Goal: Task Accomplishment & Management: Use online tool/utility

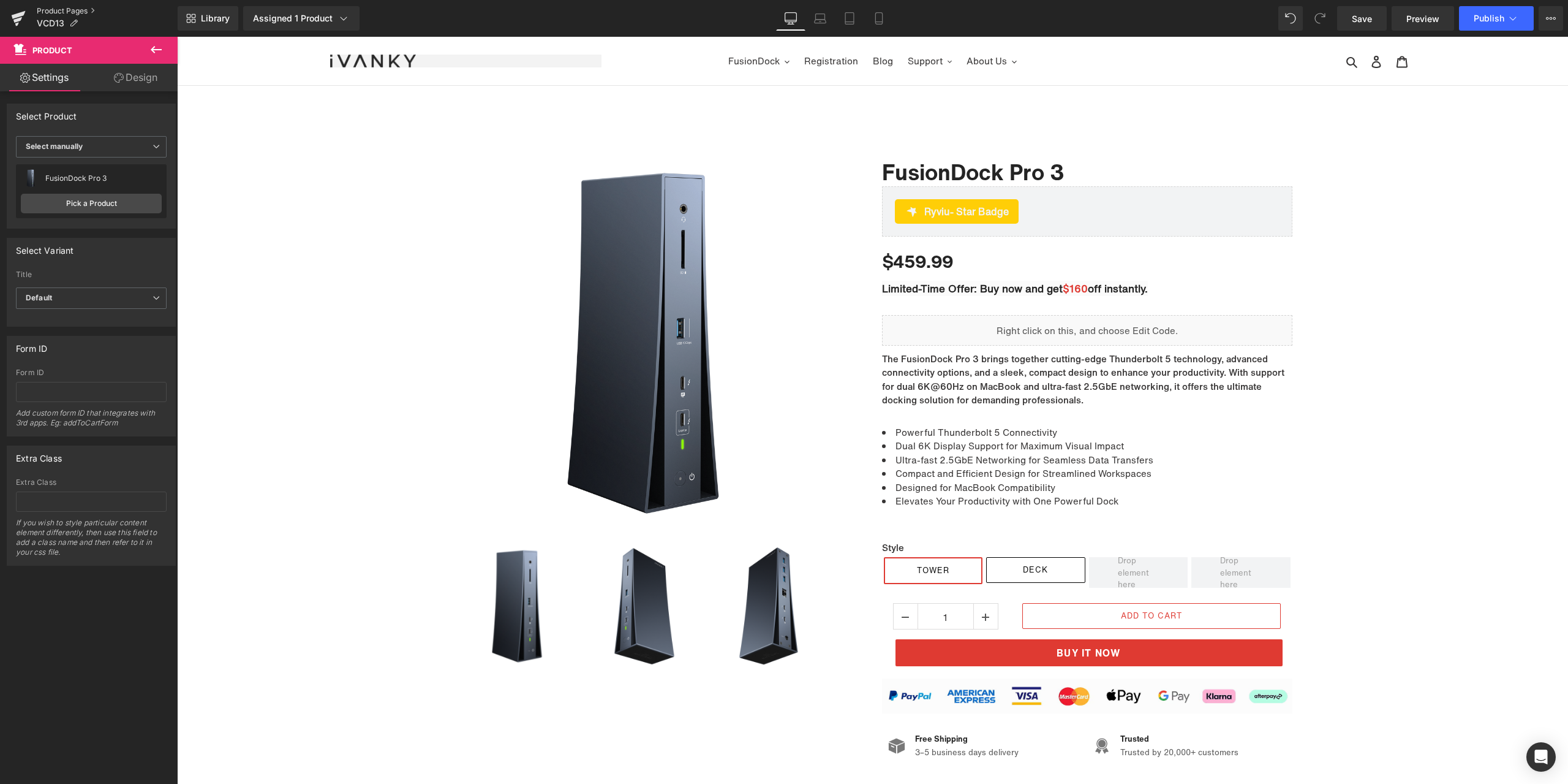
click at [72, 11] on link "Product Pages" at bounding box center [107, 11] width 141 height 10
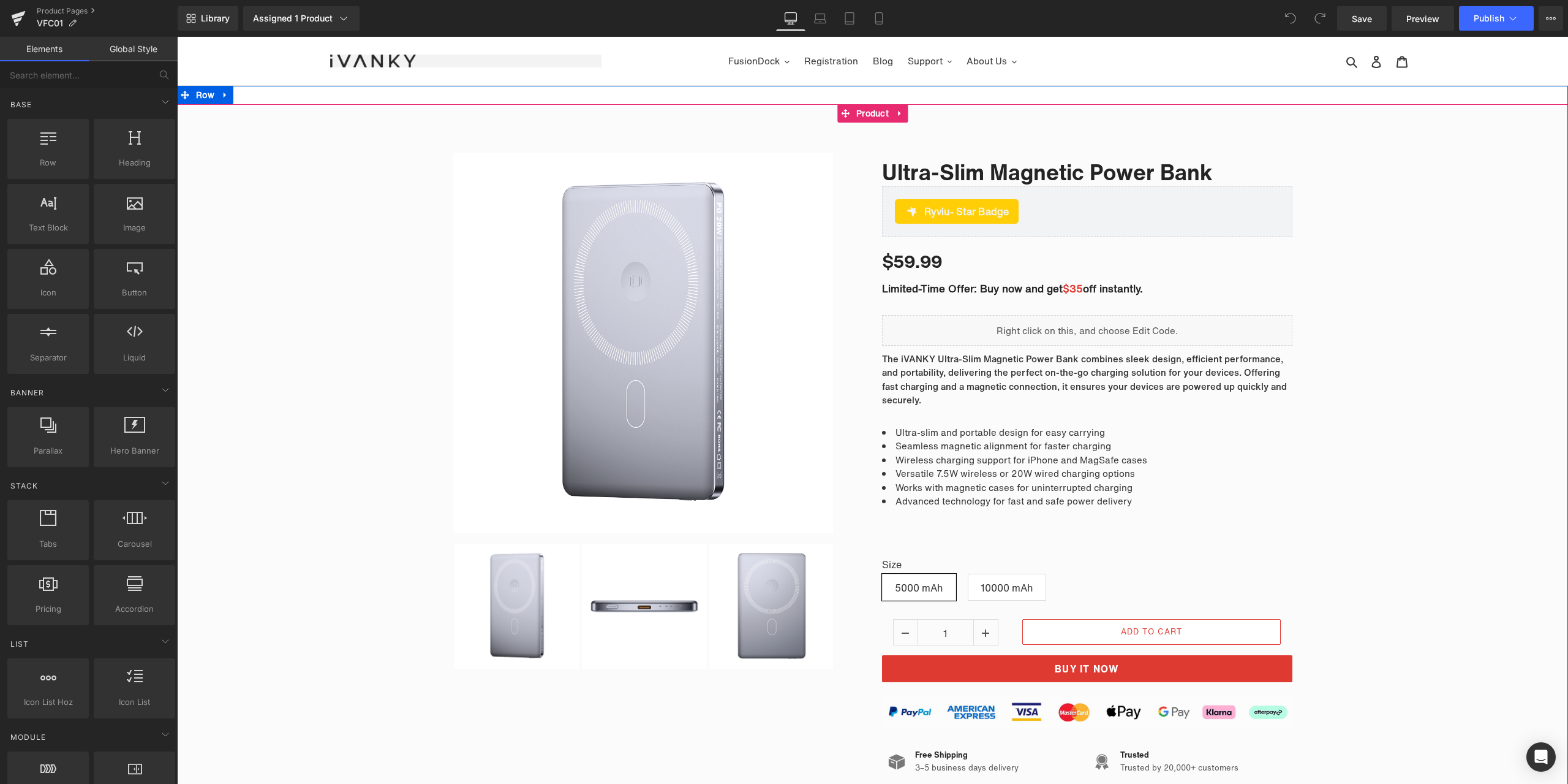
drag, startPoint x: 1408, startPoint y: 414, endPoint x: 1401, endPoint y: 416, distance: 7.3
click at [1408, 414] on div "Sale Off (P) Image" at bounding box center [872, 486] width 1391 height 702
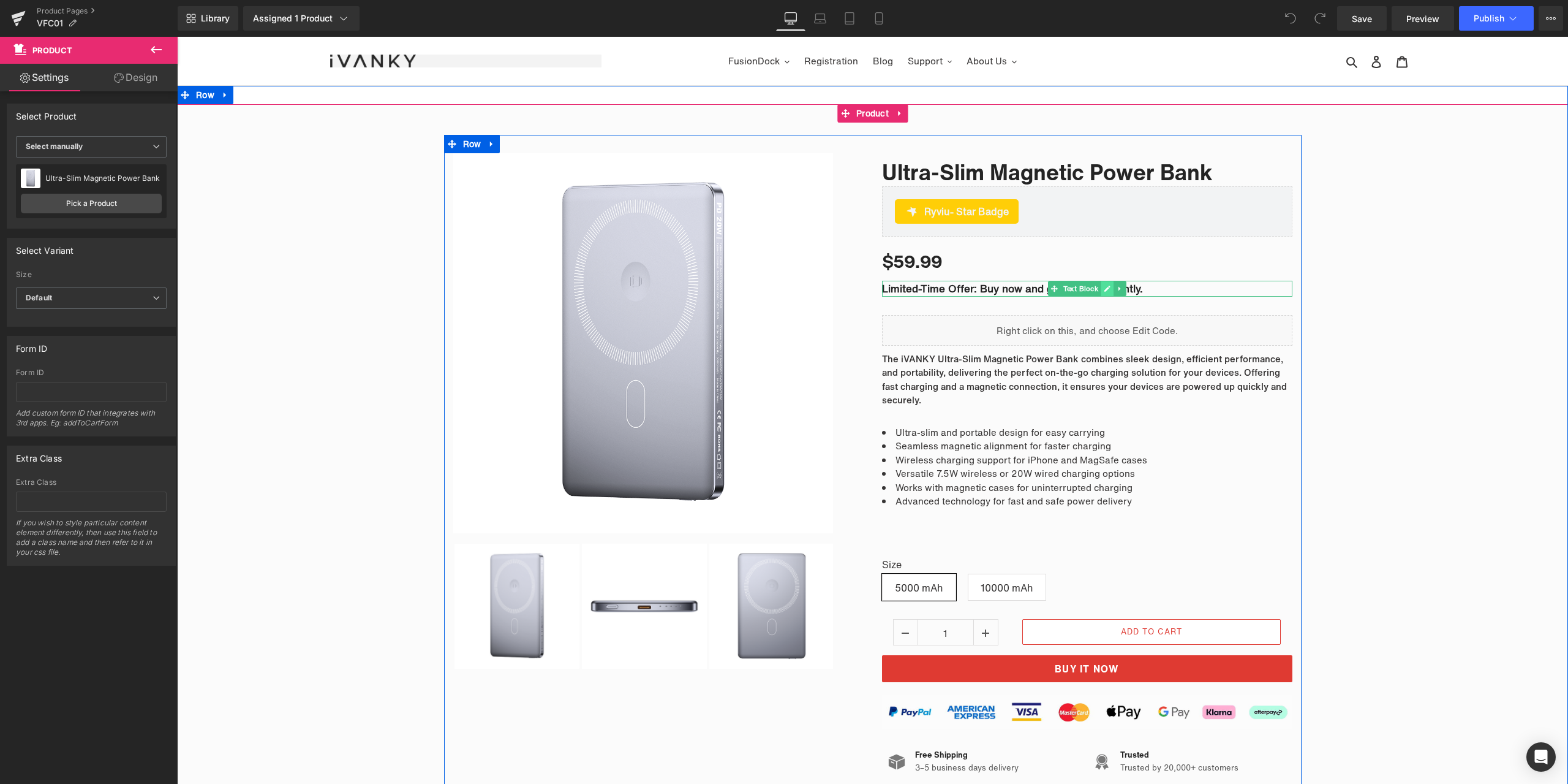
click at [1104, 287] on icon at bounding box center [1108, 288] width 7 height 7
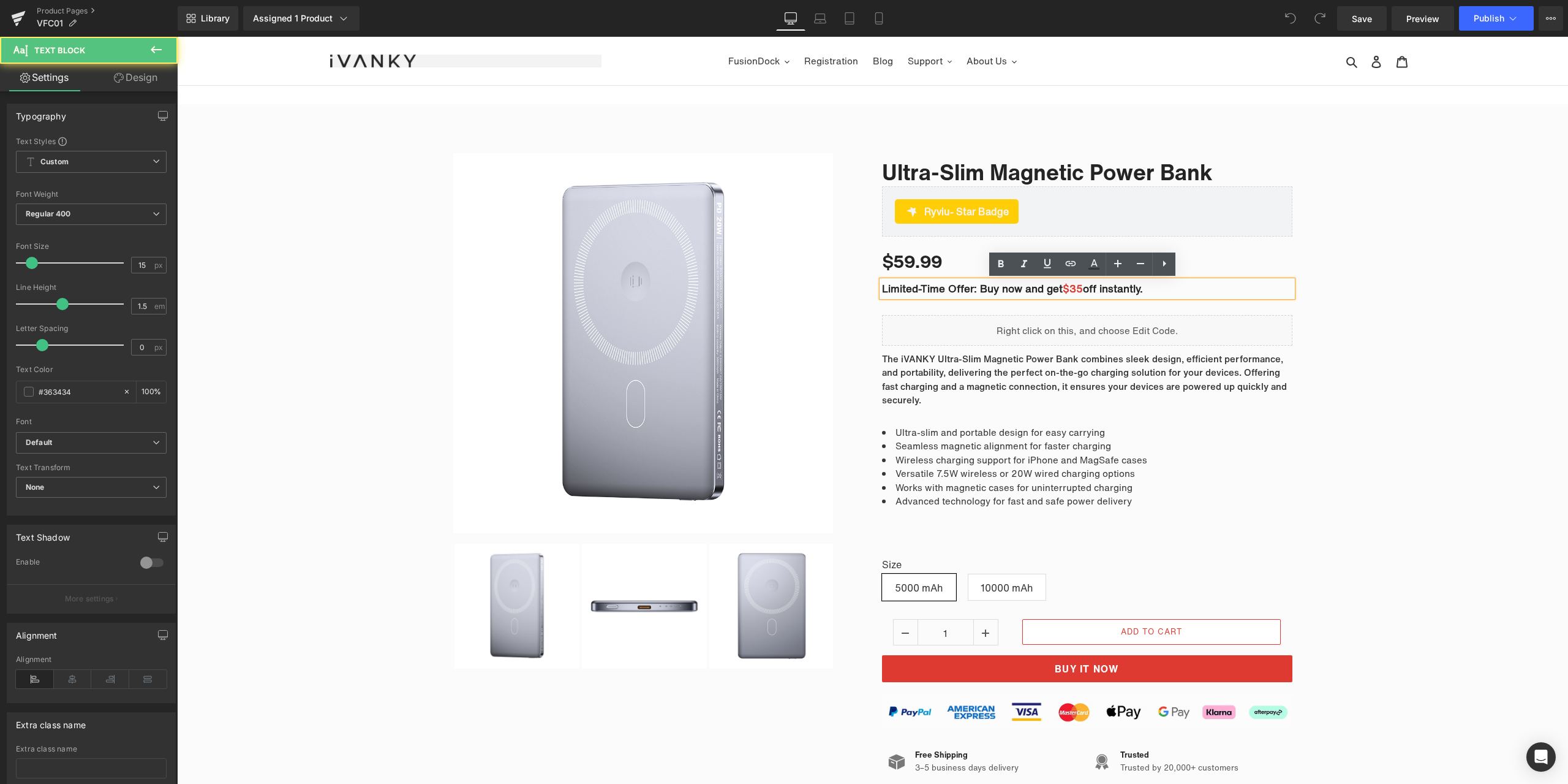
click at [1076, 287] on span "$35" at bounding box center [1073, 288] width 20 height 15
click at [1080, 286] on span "$35" at bounding box center [1073, 288] width 20 height 15
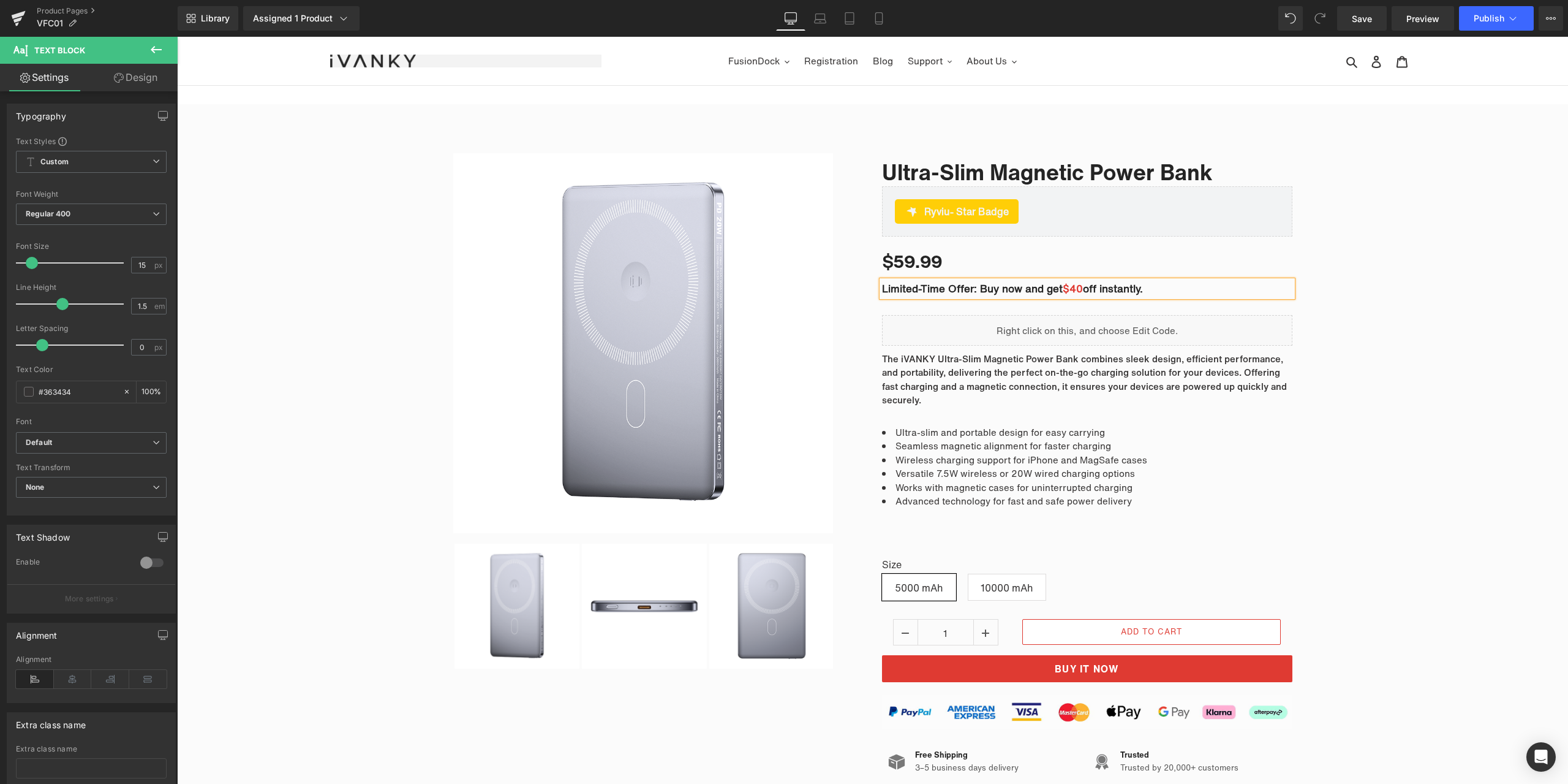
click at [1437, 245] on div "Sale Off (P) Image" at bounding box center [872, 486] width 1391 height 702
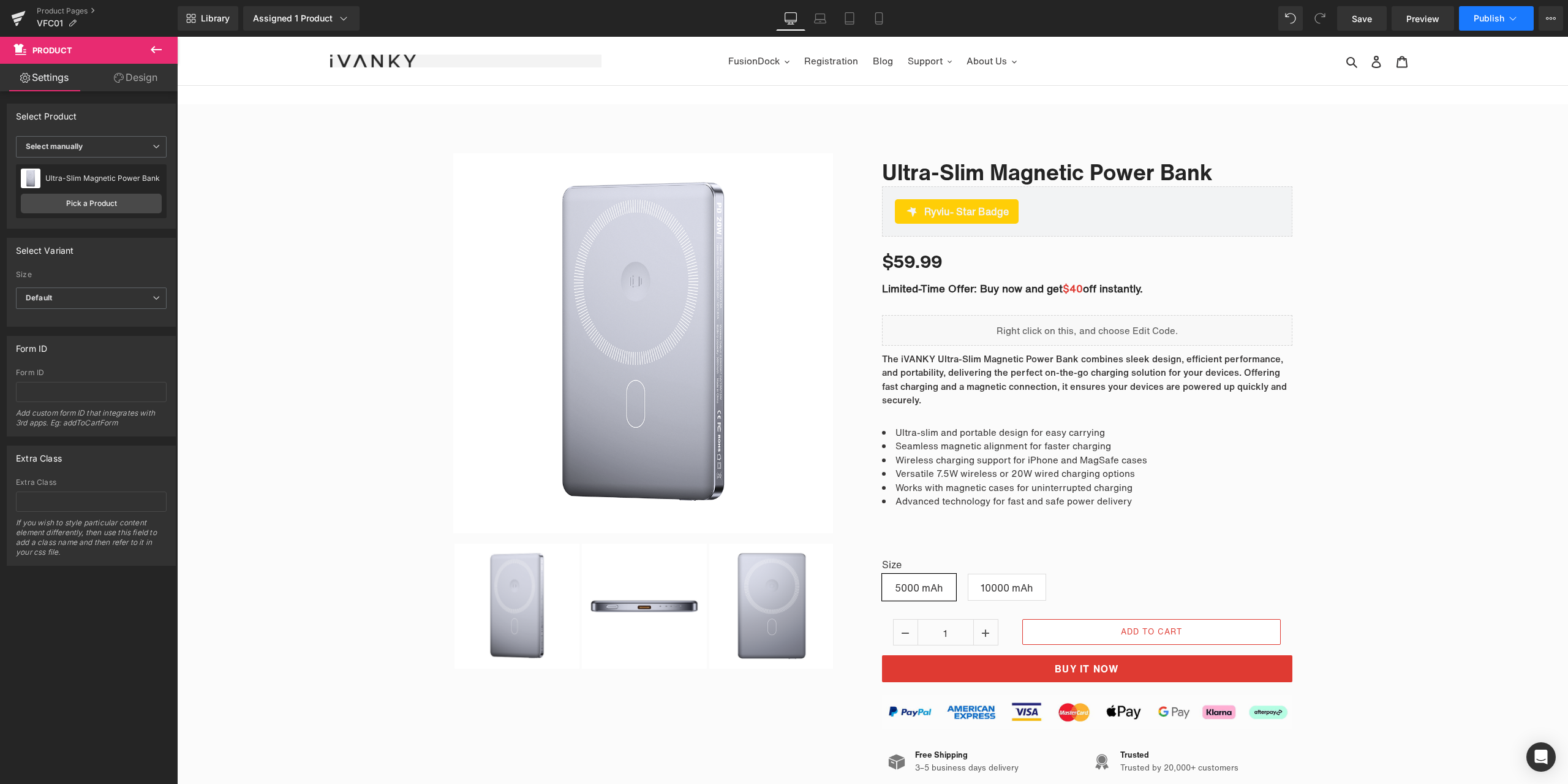
click at [1482, 8] on button "Publish" at bounding box center [1496, 18] width 74 height 25
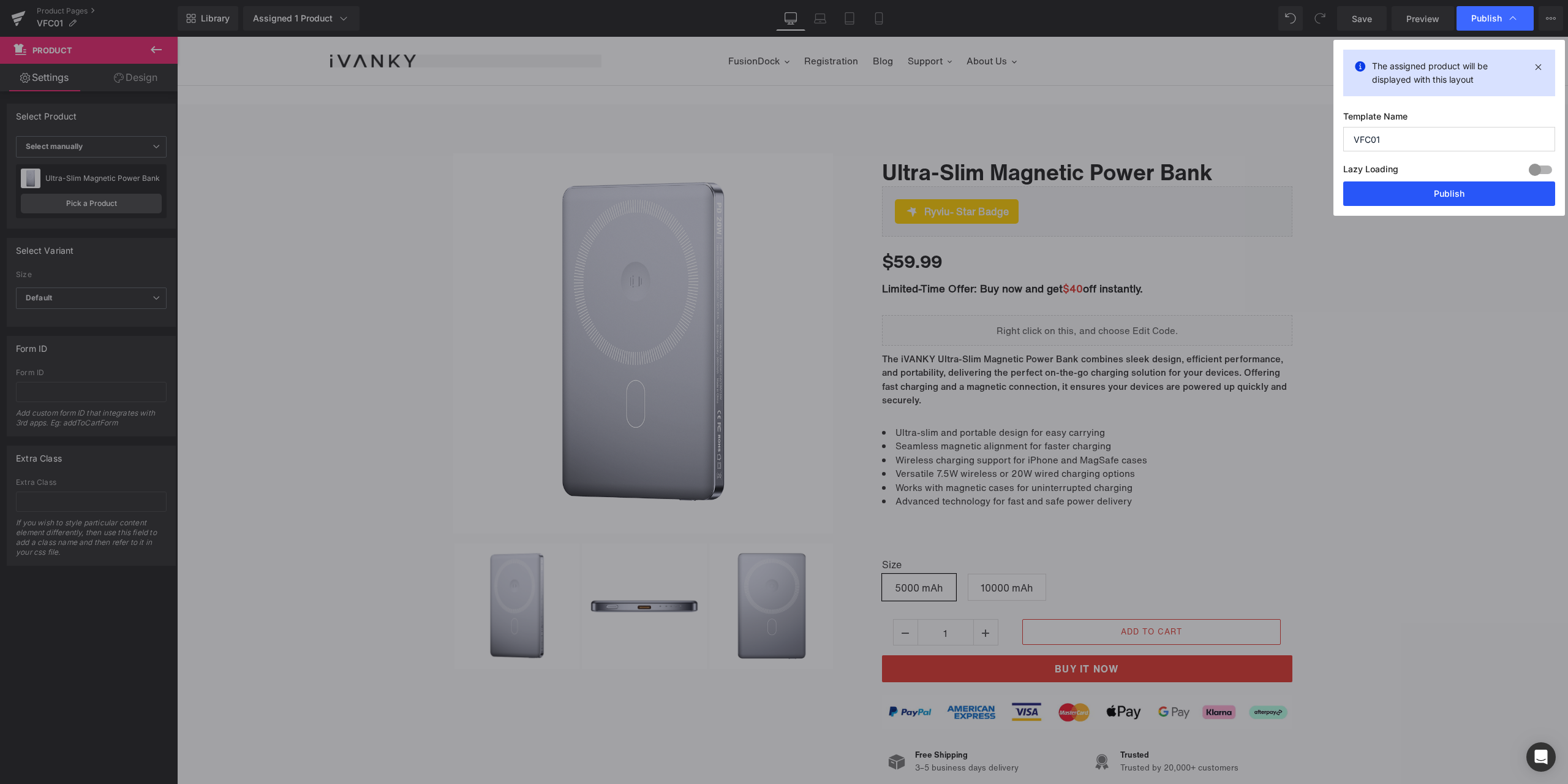
click at [1458, 189] on button "Publish" at bounding box center [1449, 193] width 212 height 25
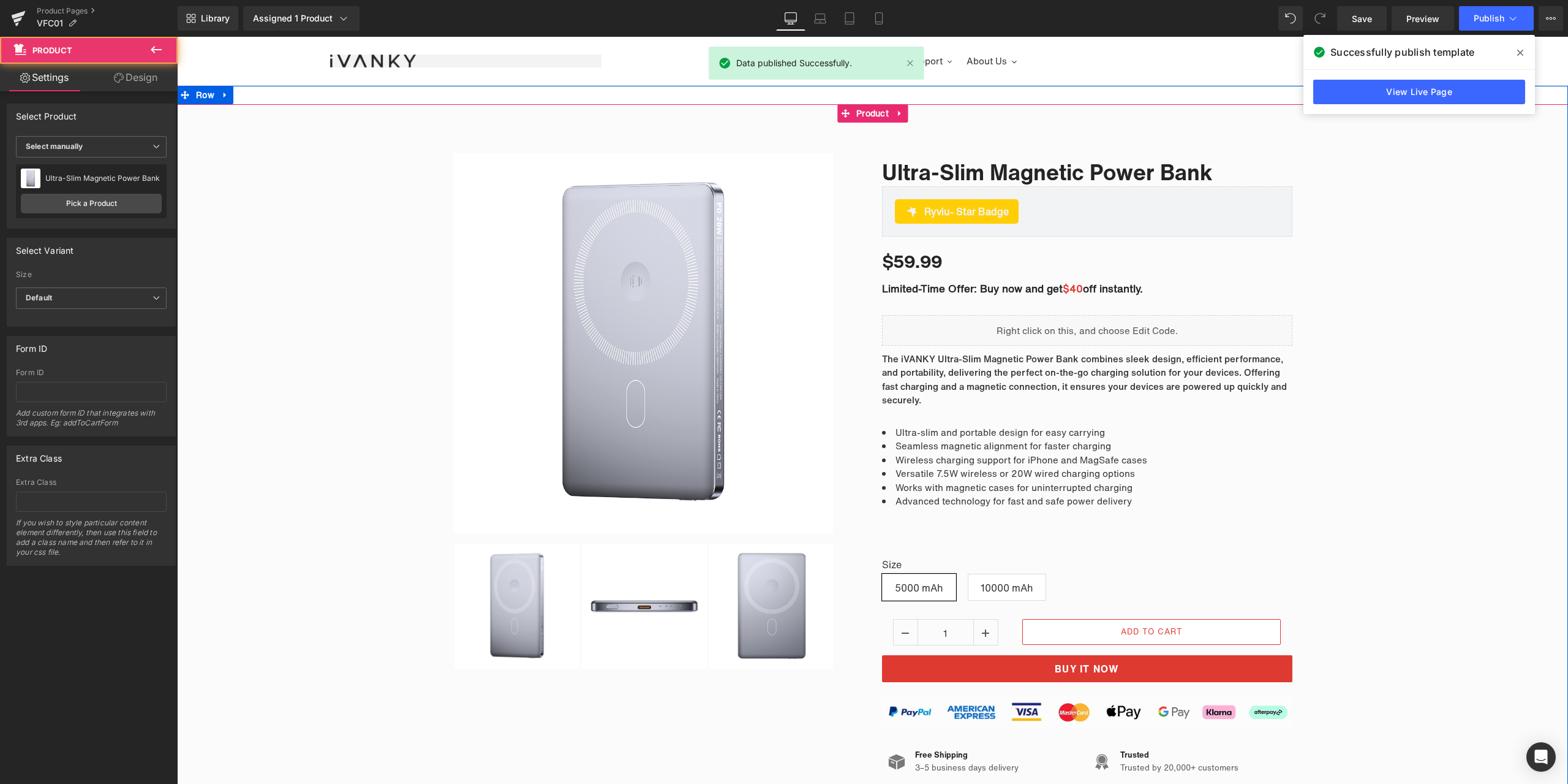
click at [1389, 358] on div "Sale Off (P) Image" at bounding box center [872, 486] width 1391 height 702
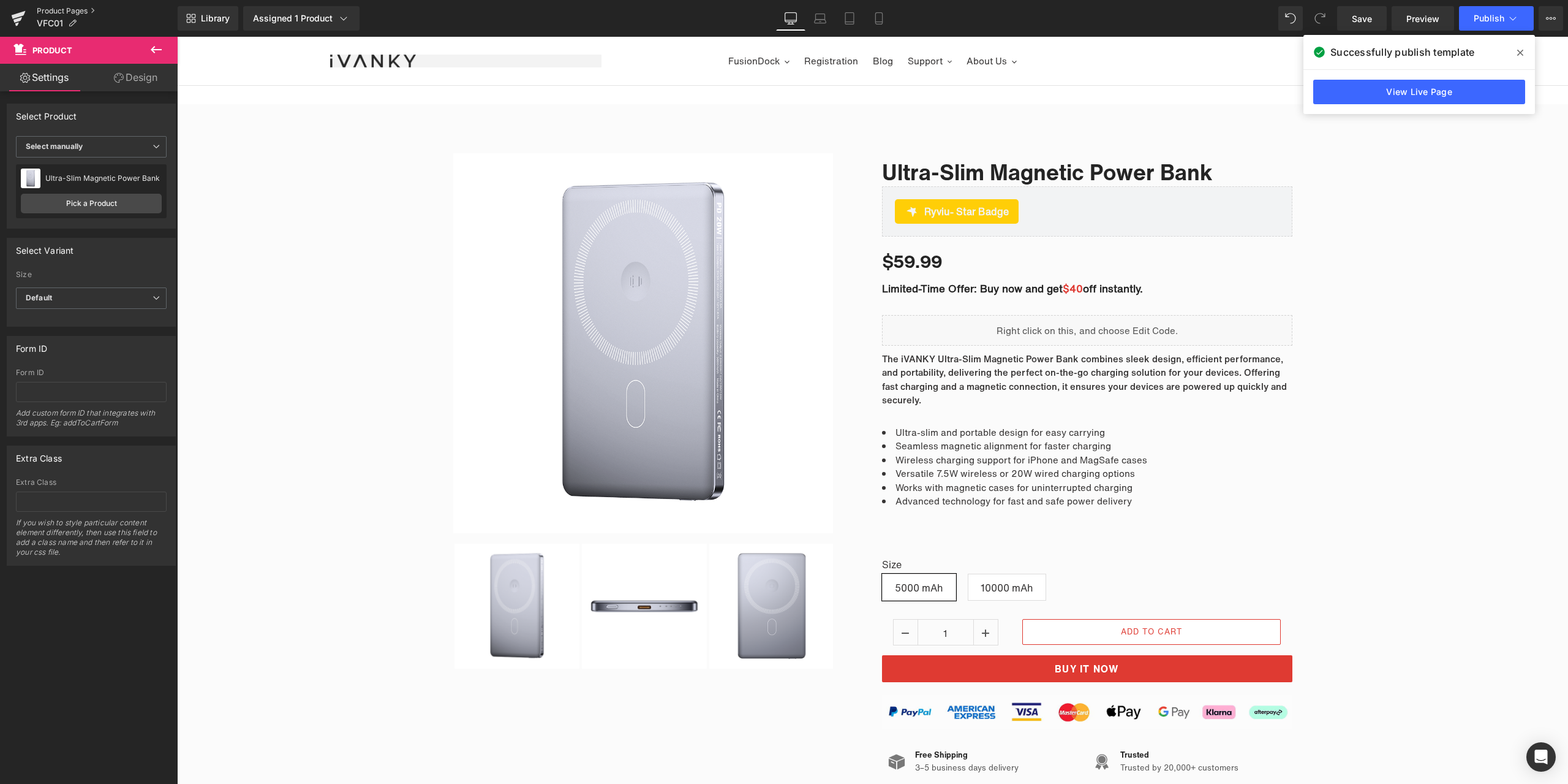
click at [65, 7] on link "Product Pages" at bounding box center [107, 11] width 141 height 10
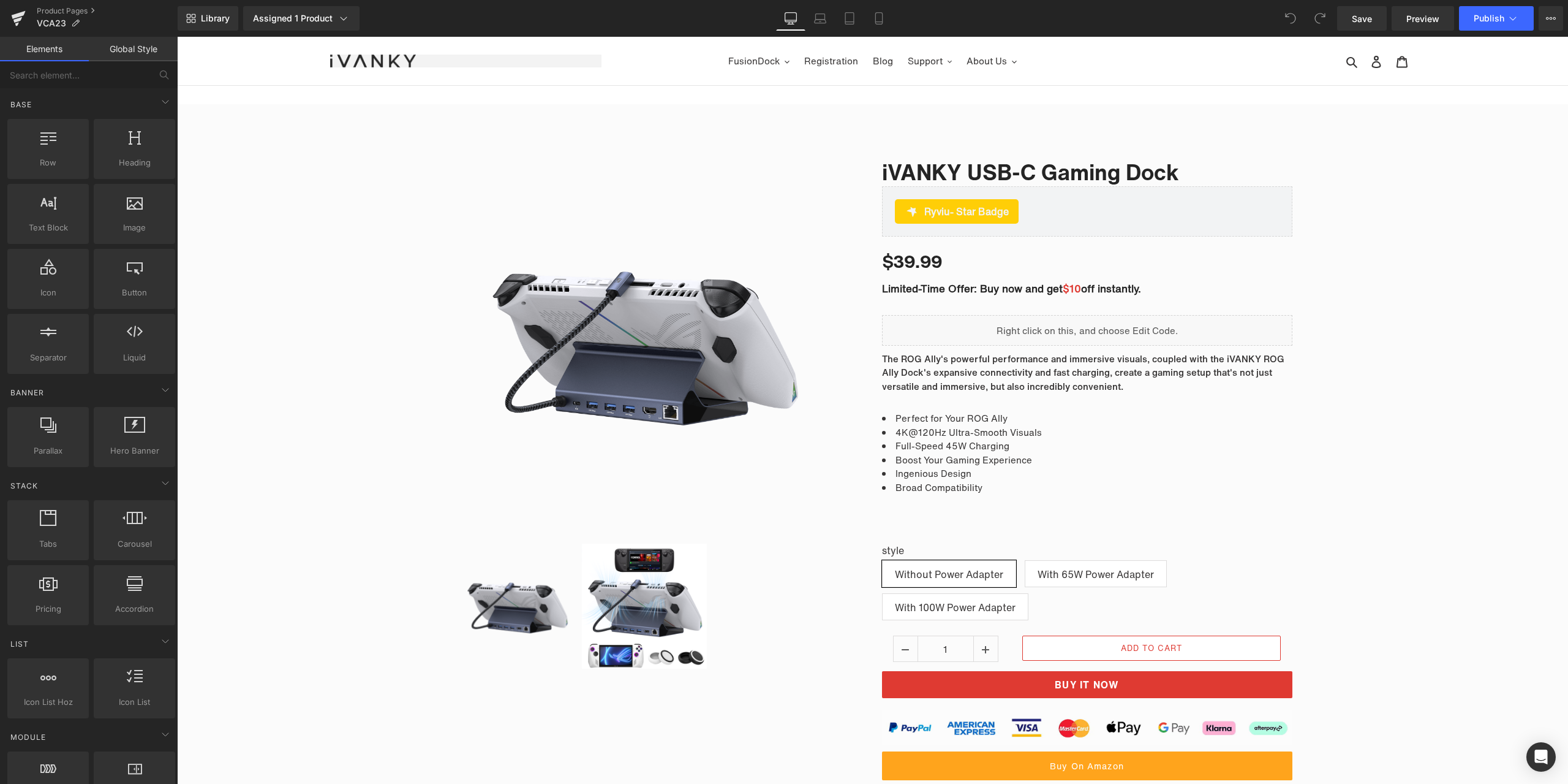
click at [1104, 72] on nav "FusionDock Video Extender Registration Blog Support Warranty Claim Download Cen…" at bounding box center [873, 60] width 543 height 49
click at [1104, 289] on icon at bounding box center [1108, 288] width 7 height 7
click at [1081, 289] on span "off instantly." at bounding box center [1110, 288] width 60 height 15
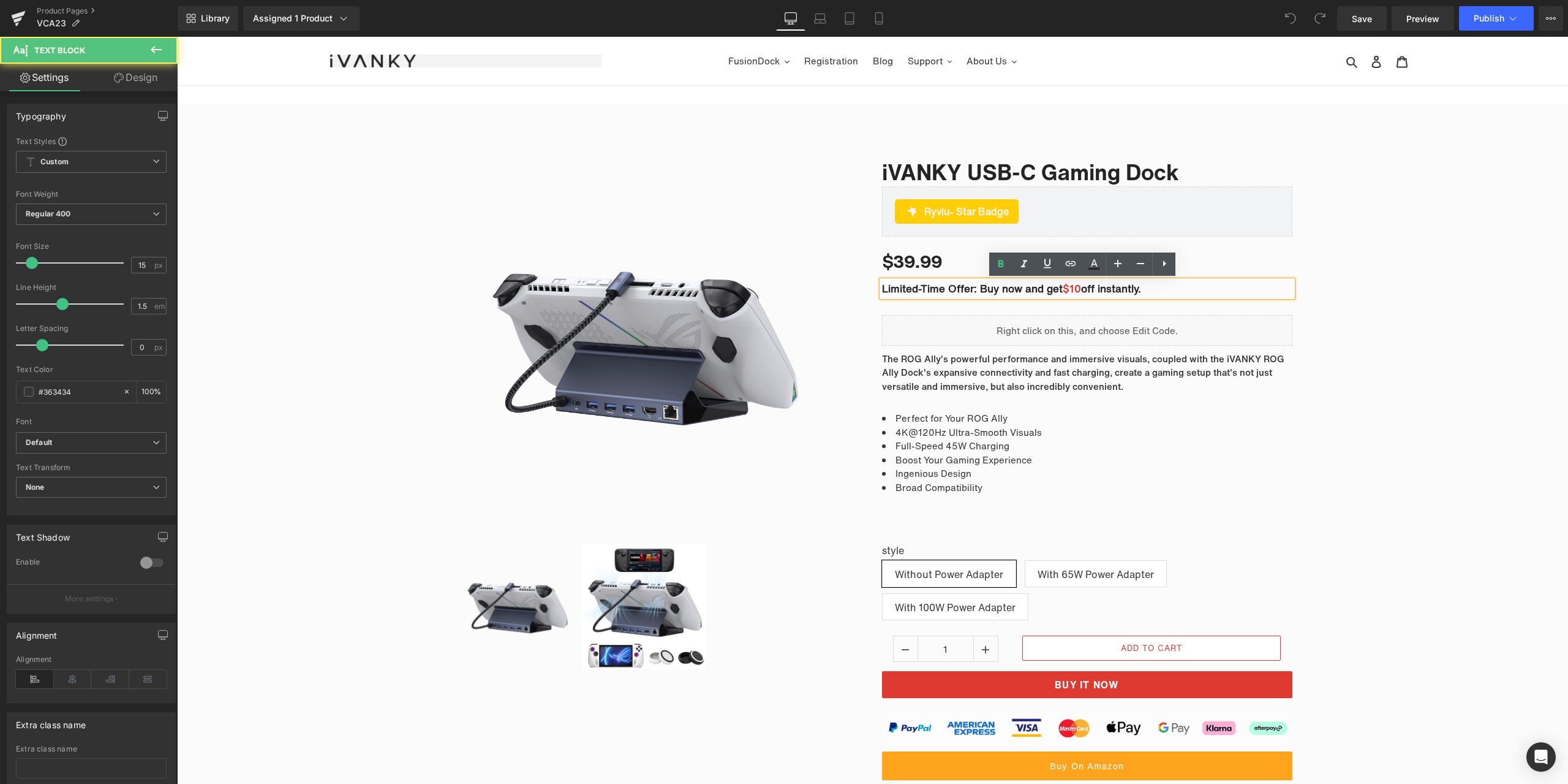
click at [1081, 289] on span "off instantly." at bounding box center [1110, 288] width 60 height 15
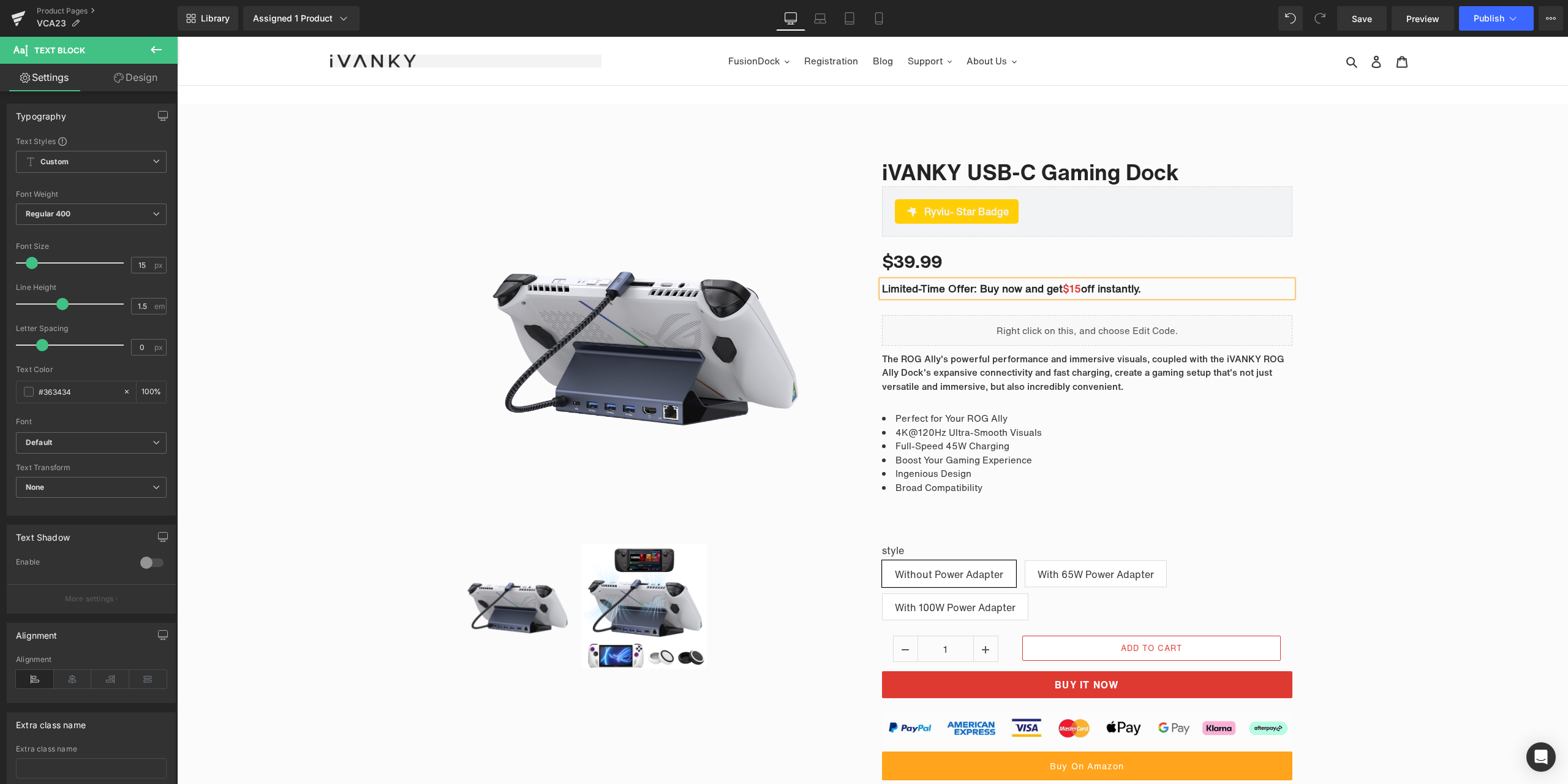
click at [1416, 177] on div "Sale Off (P) Image" at bounding box center [872, 511] width 1391 height 753
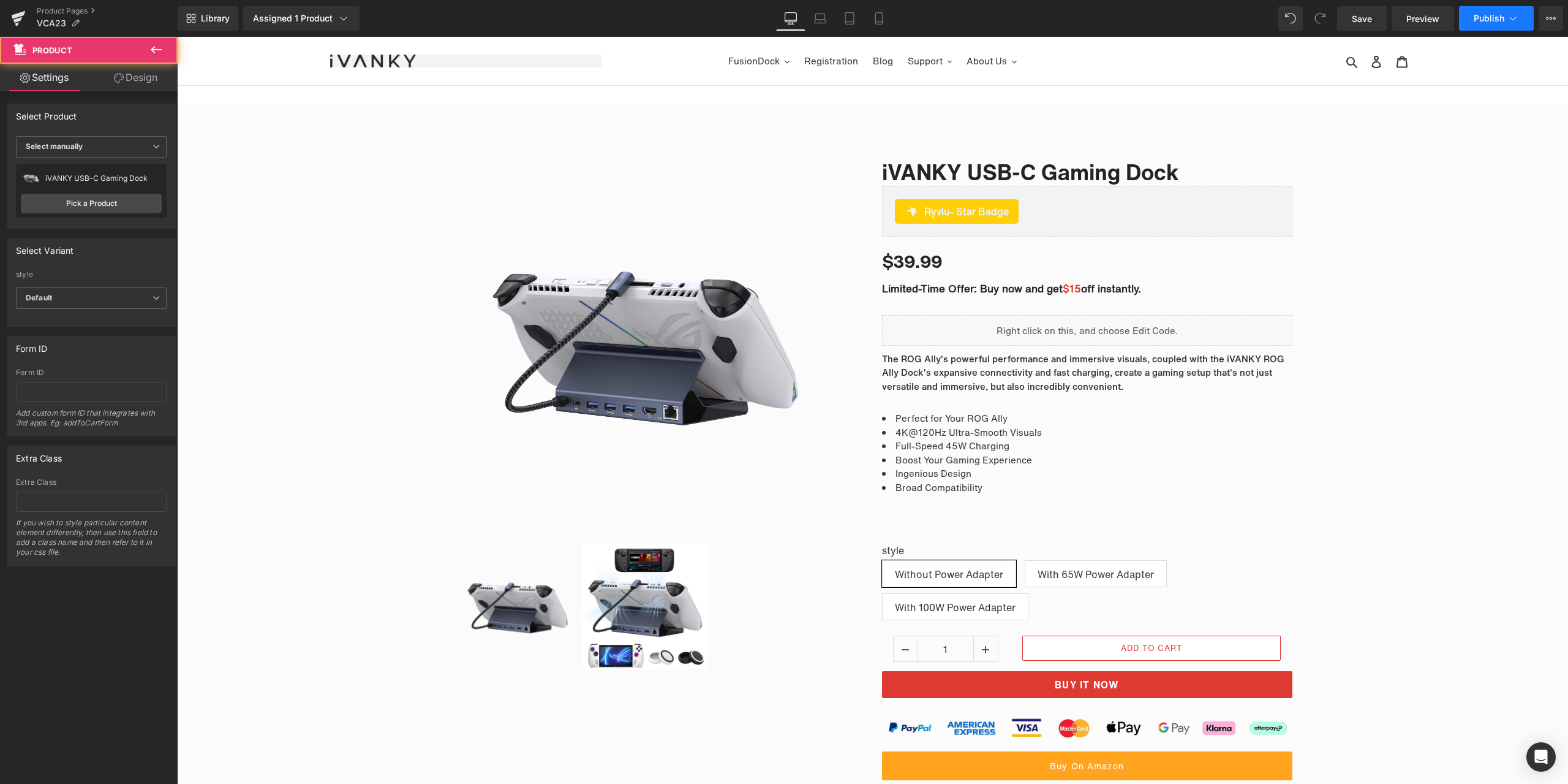
click at [1470, 15] on button "Publish" at bounding box center [1496, 18] width 74 height 25
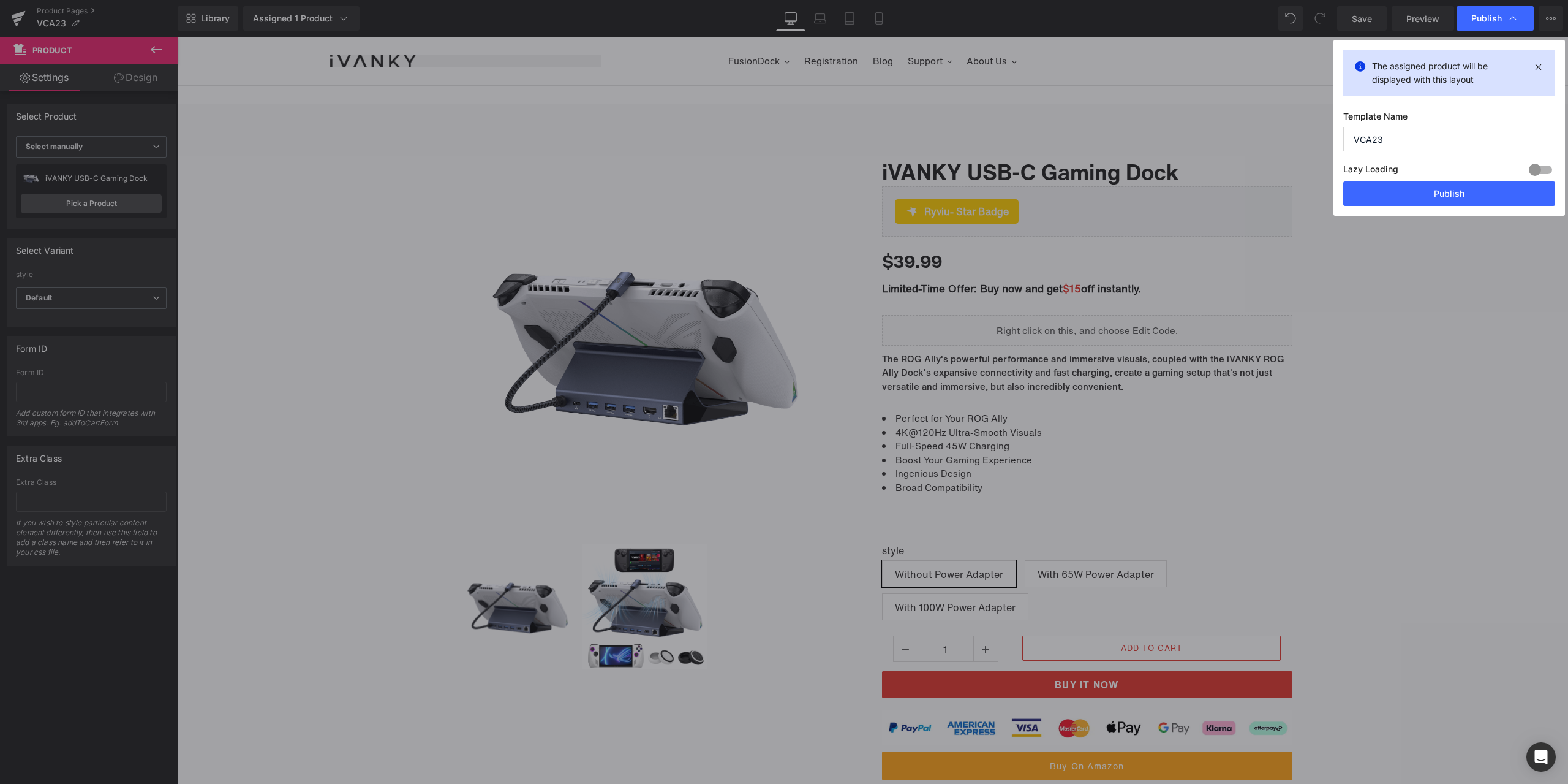
click at [1457, 180] on div "Lazy Loading Build Upgrade plan to unlock" at bounding box center [1449, 171] width 212 height 20
click at [1449, 193] on button "Publish" at bounding box center [1449, 193] width 212 height 25
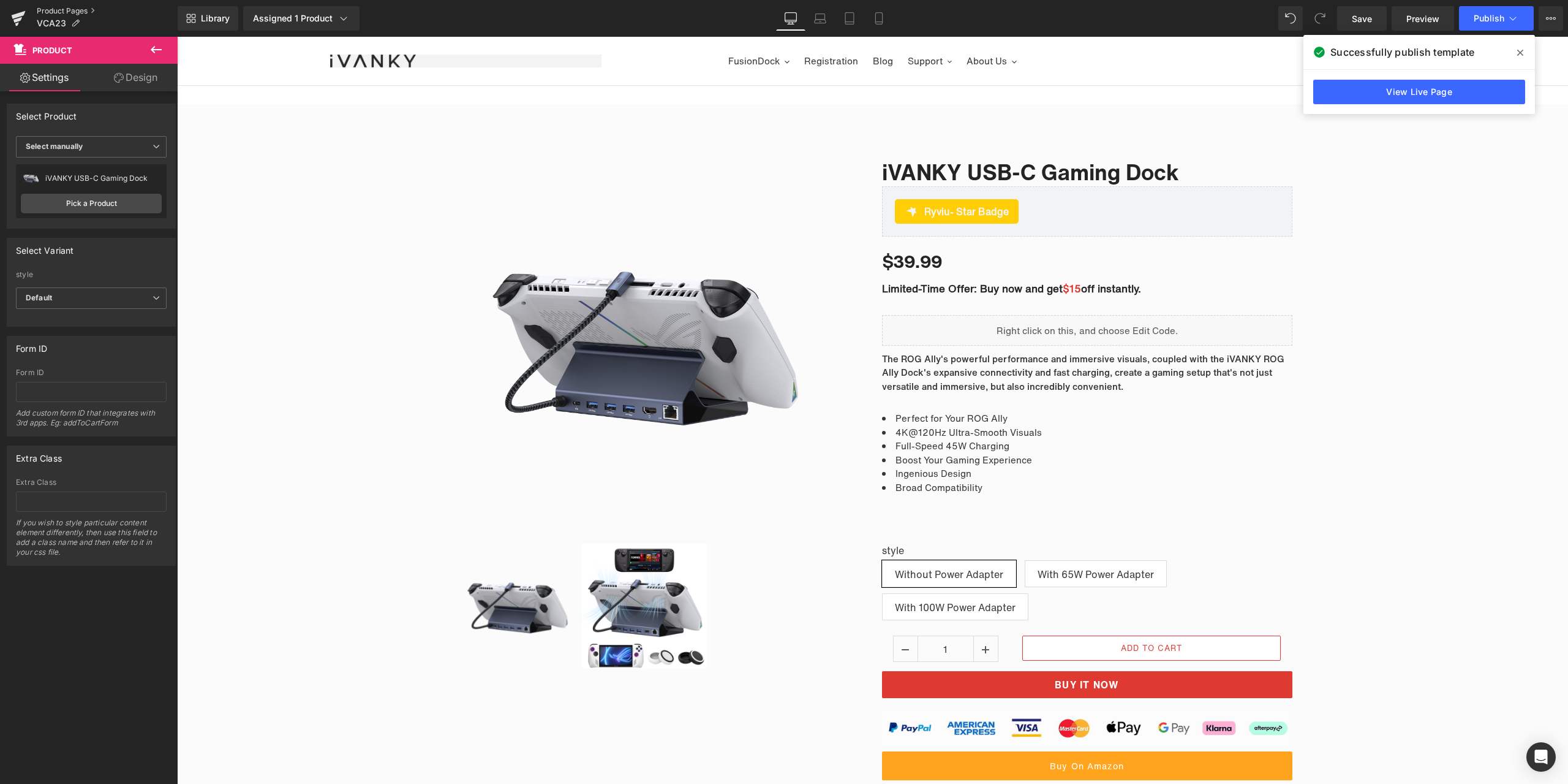
click at [60, 9] on link "Product Pages" at bounding box center [107, 11] width 141 height 10
